Goal: Transaction & Acquisition: Subscribe to service/newsletter

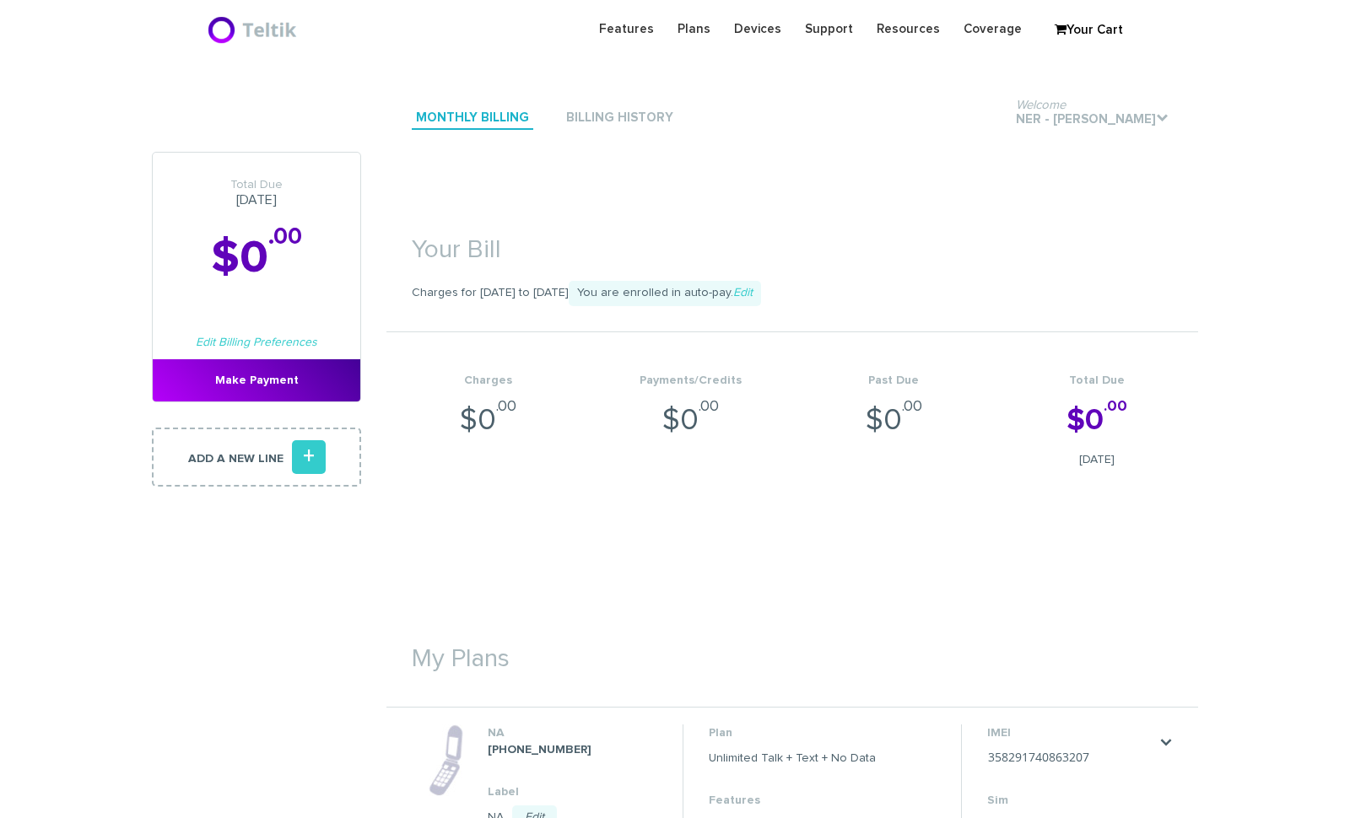
scroll to position [379, 0]
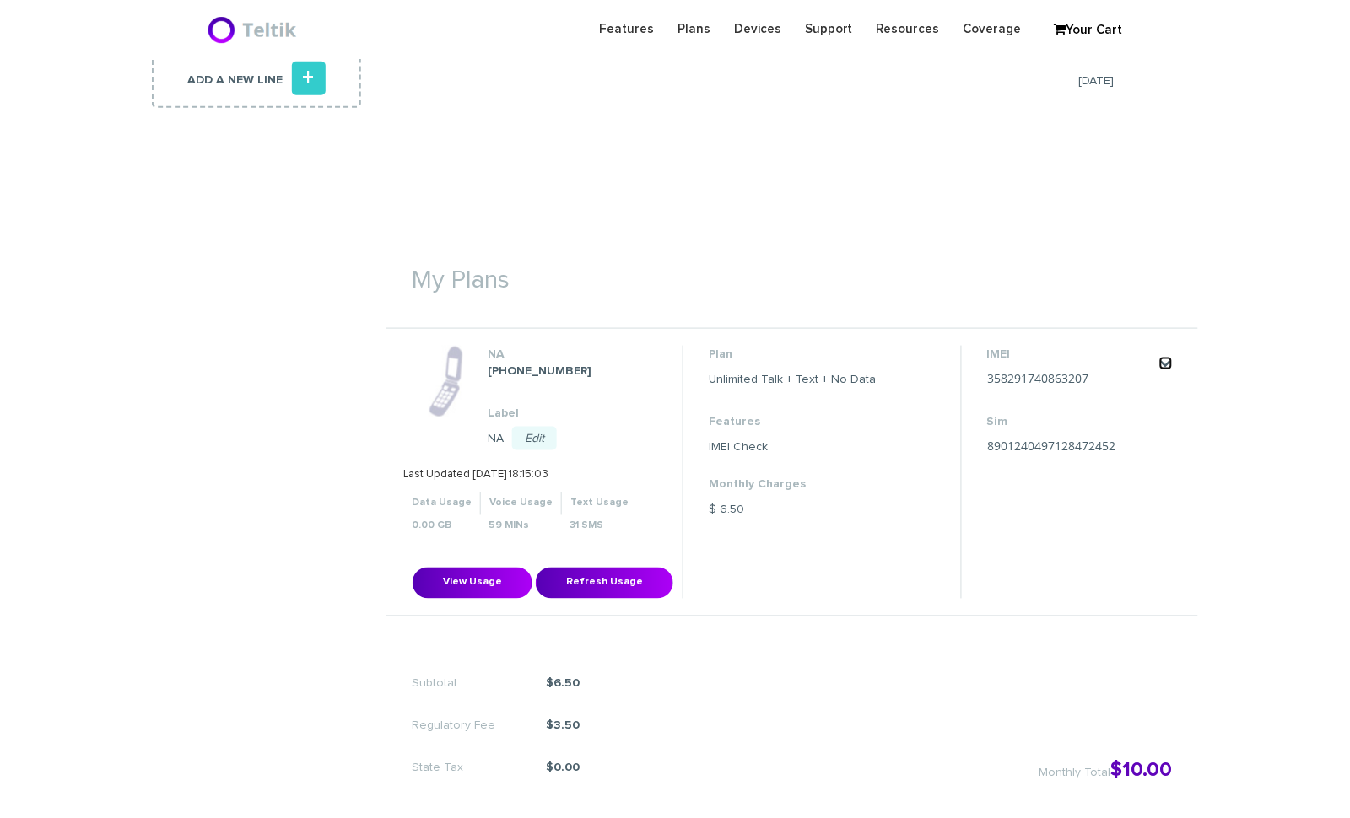
click at [1165, 358] on link "." at bounding box center [1165, 363] width 13 height 13
click at [1161, 414] on link "Change my plan" at bounding box center [1143, 413] width 75 height 10
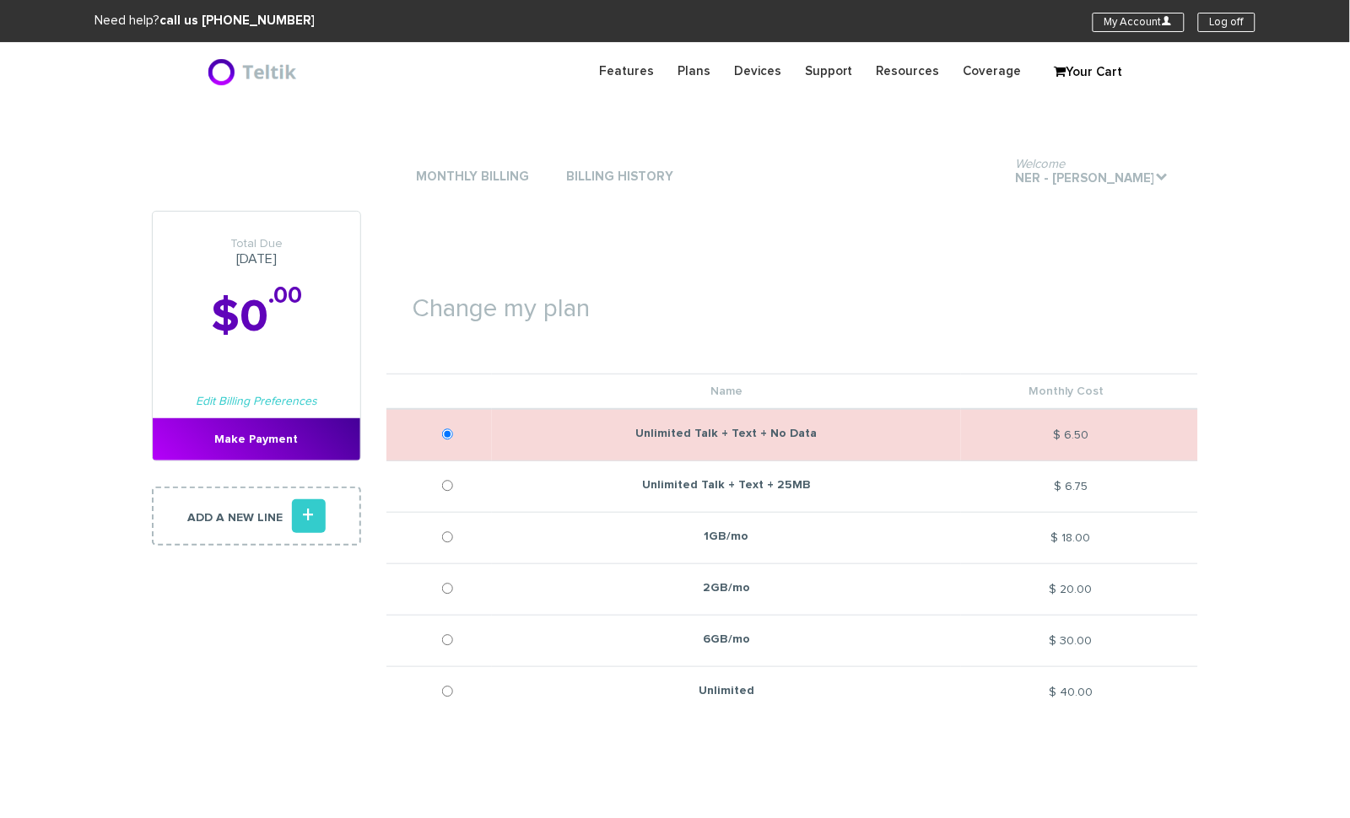
click at [967, 484] on td "$ 6.75" at bounding box center [1079, 486] width 237 height 51
click at [449, 486] on input "Unlimited Talk + Text + 25MB" at bounding box center [447, 486] width 11 height 42
radio input "true"
click at [442, 429] on td at bounding box center [438, 435] width 105 height 52
click at [451, 434] on input "radio" at bounding box center [447, 434] width 11 height 42
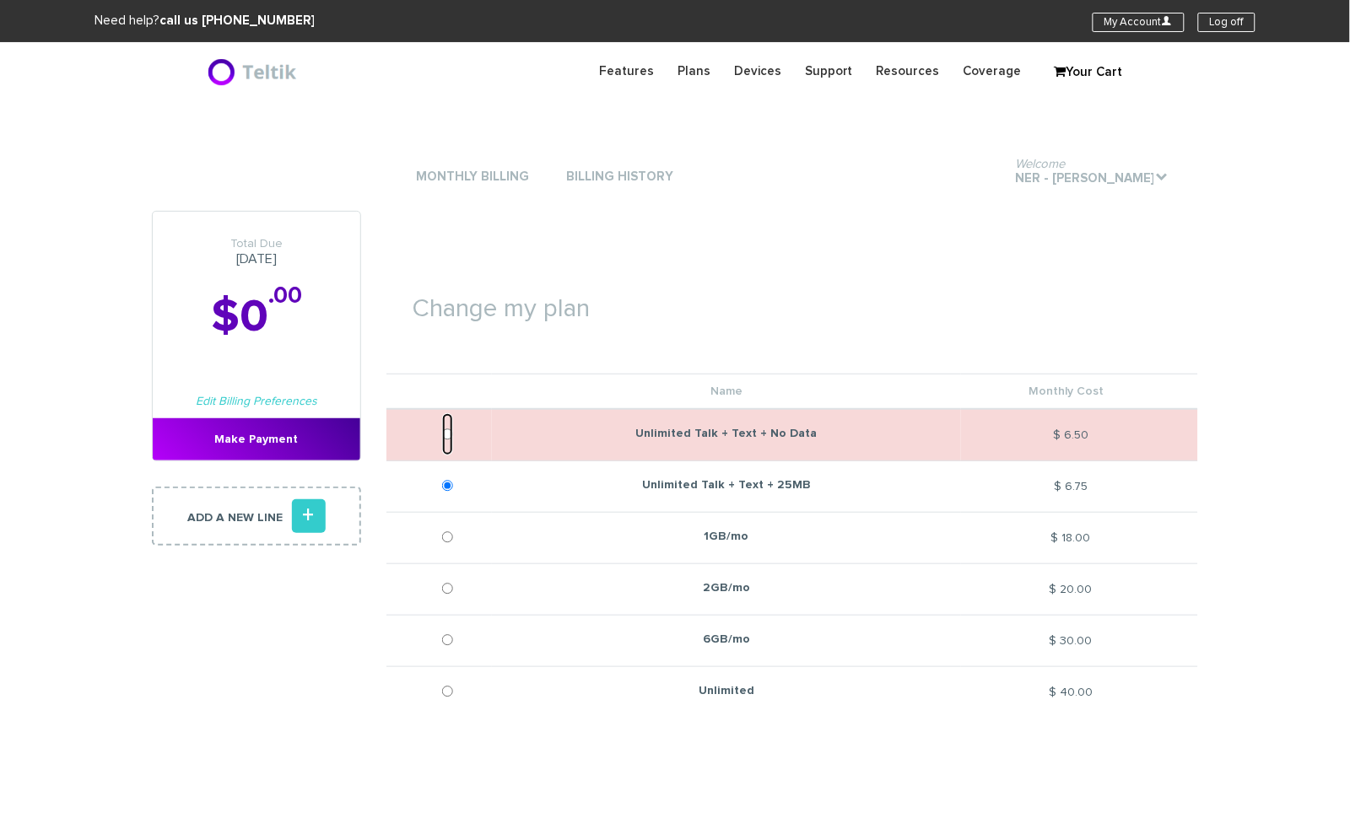
radio input "true"
click at [794, 225] on section "Change my plan Name Monthly Cost Unlimited Talk + Text + No Data $ 6.50 $ 6.75 …" at bounding box center [791, 494] width 811 height 566
click at [441, 479] on td at bounding box center [438, 486] width 105 height 51
click at [446, 481] on input "Unlimited Talk + Text + 25MB" at bounding box center [447, 486] width 11 height 42
radio input "true"
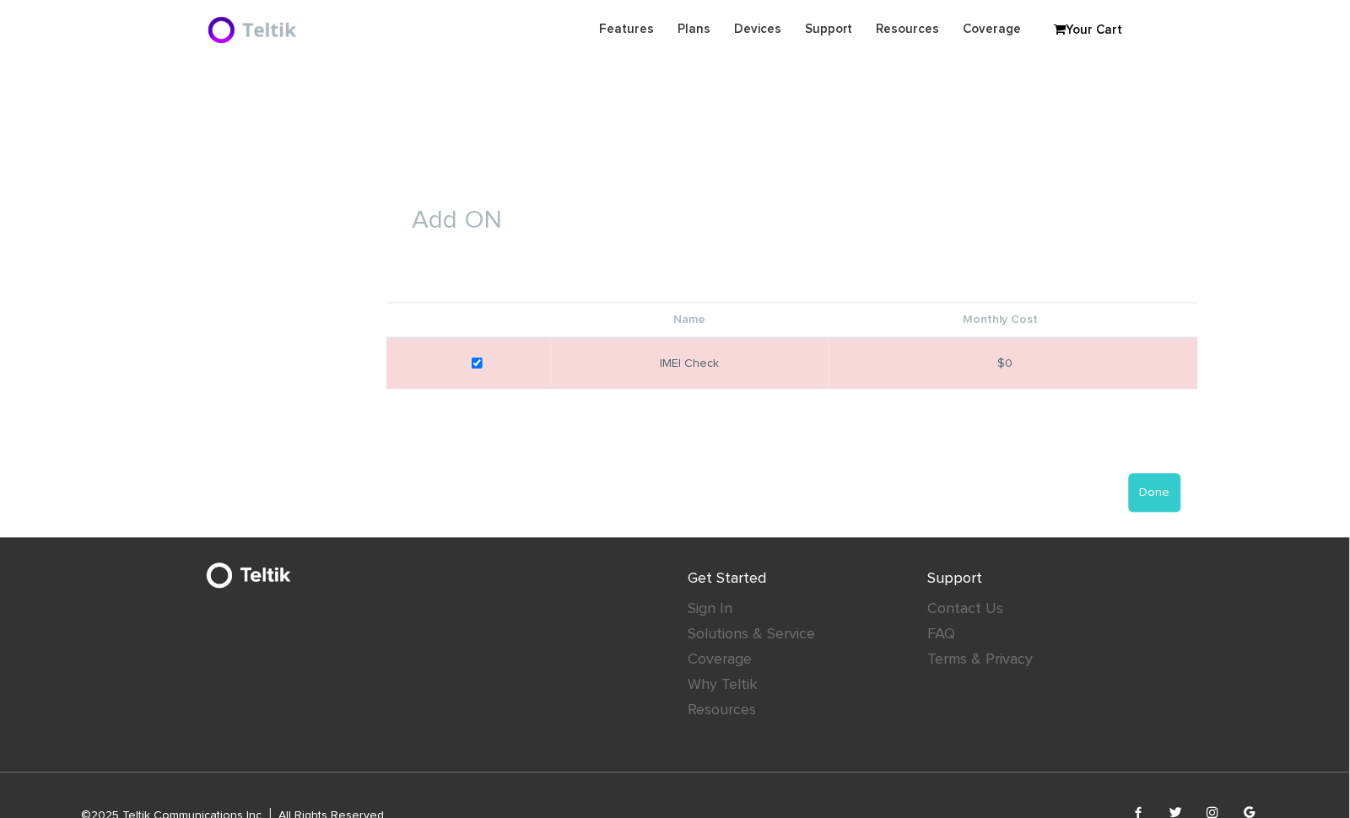
scroll to position [632, 0]
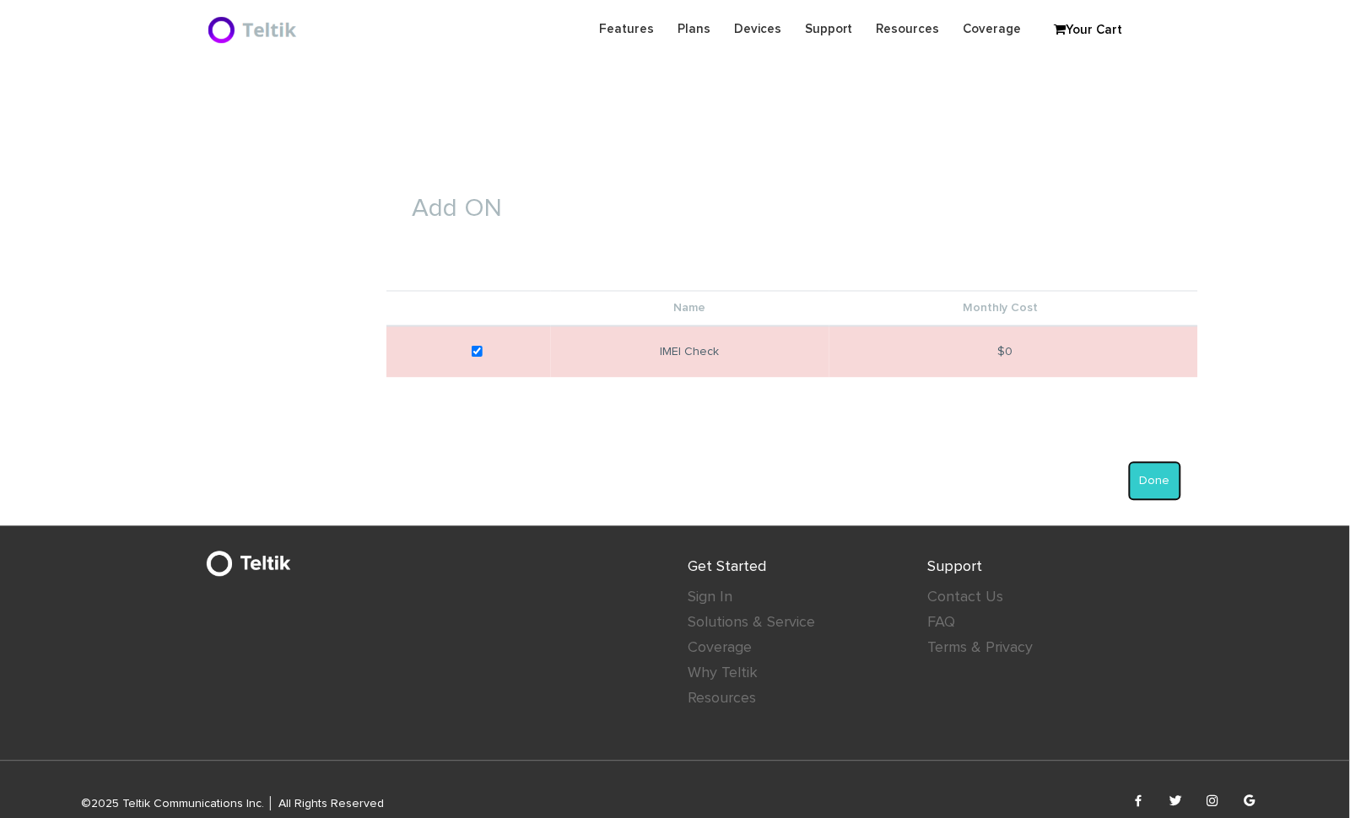
click at [1155, 485] on button "Done" at bounding box center [1155, 481] width 52 height 39
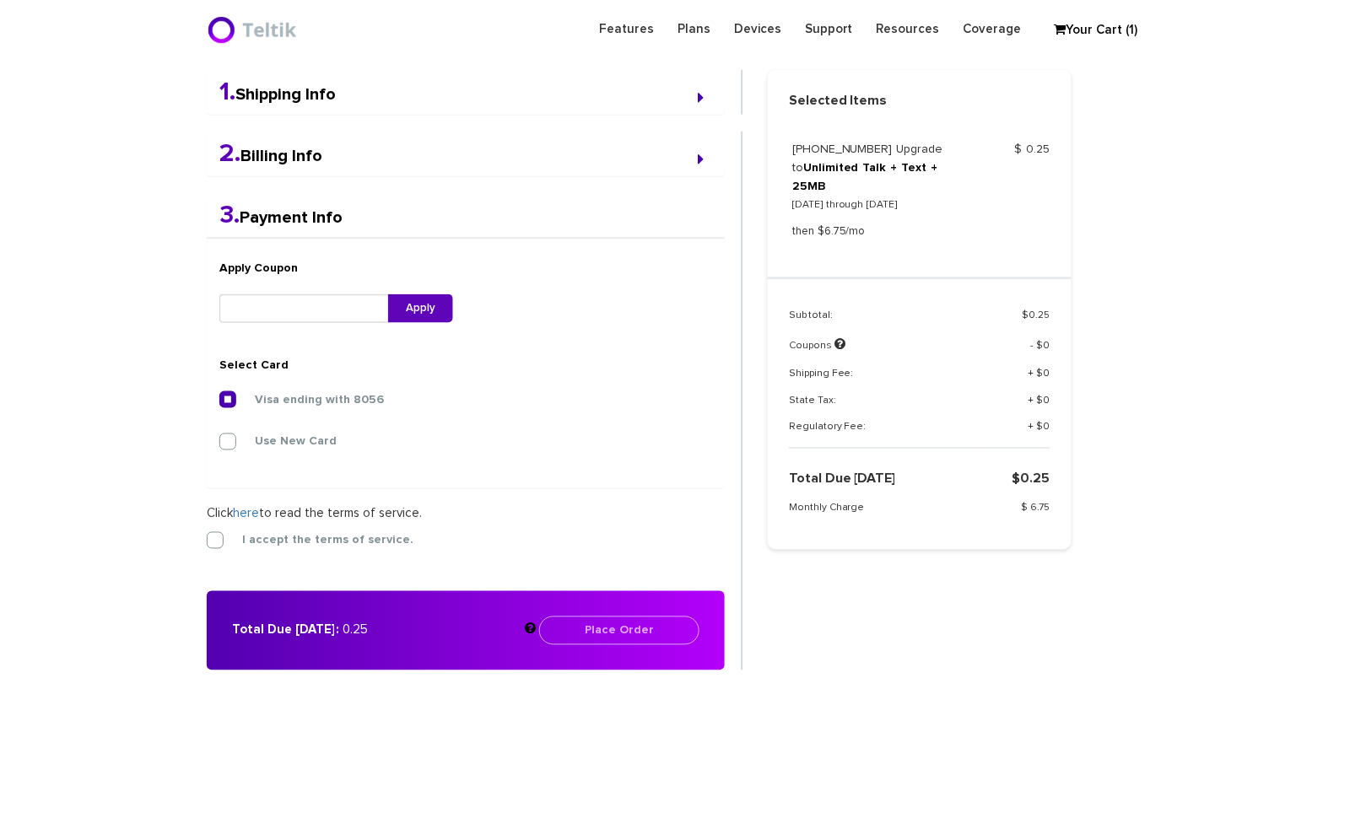
scroll to position [438, 0]
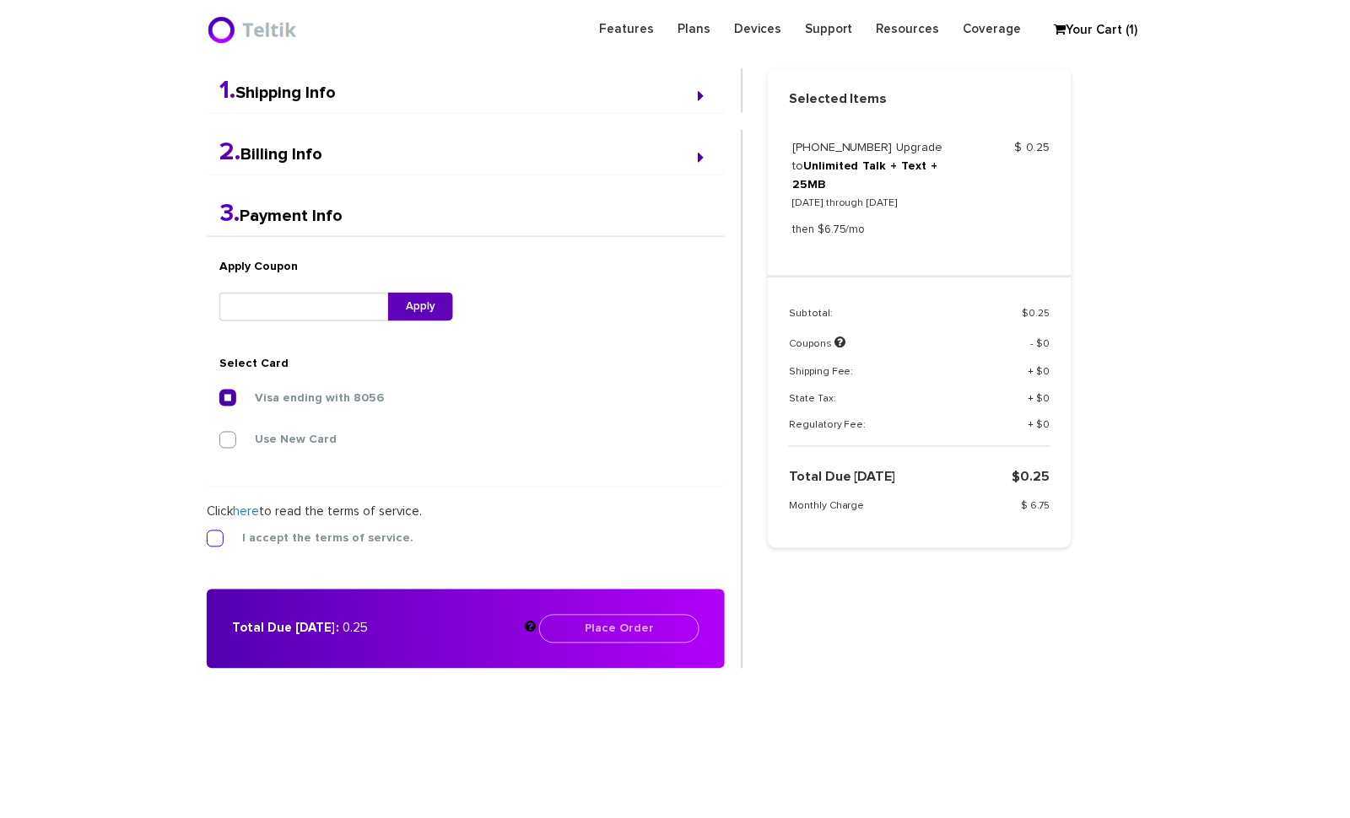
click at [218, 538] on label "I accept the terms of service." at bounding box center [316, 538] width 197 height 15
click at [207, 534] on input "I accept the terms of service." at bounding box center [207, 534] width 0 height 0
click at [680, 626] on button "Place Order" at bounding box center [619, 629] width 160 height 29
